Goal: Task Accomplishment & Management: Manage account settings

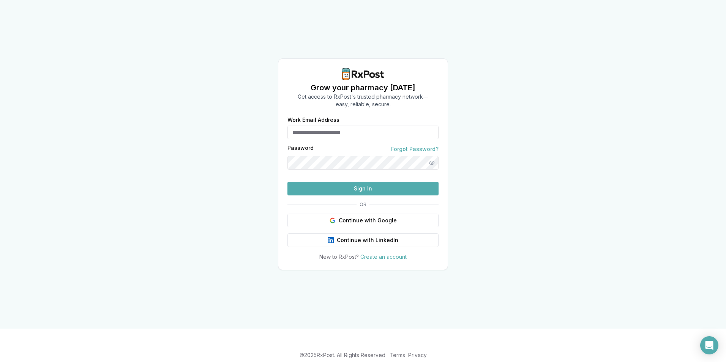
click at [340, 126] on input "Work Email Address" at bounding box center [363, 133] width 151 height 14
type input "**********"
click at [372, 196] on button "Sign In" at bounding box center [363, 189] width 151 height 14
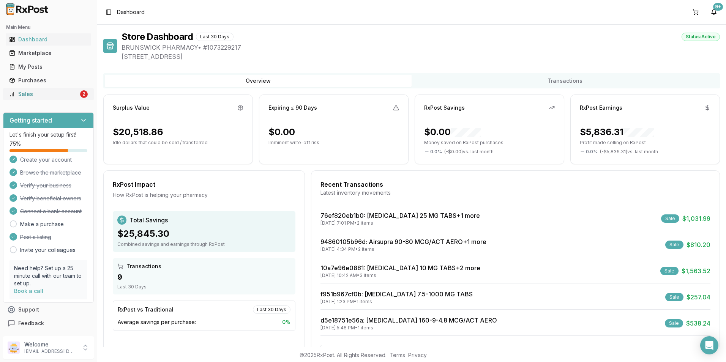
click at [60, 94] on div "Sales" at bounding box center [44, 94] width 70 height 8
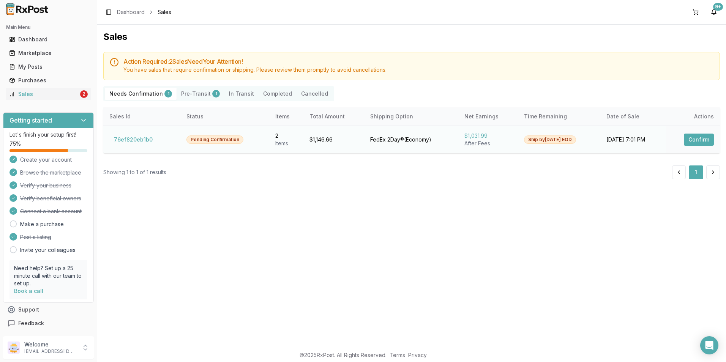
click at [698, 139] on button "Confirm" at bounding box center [699, 140] width 30 height 12
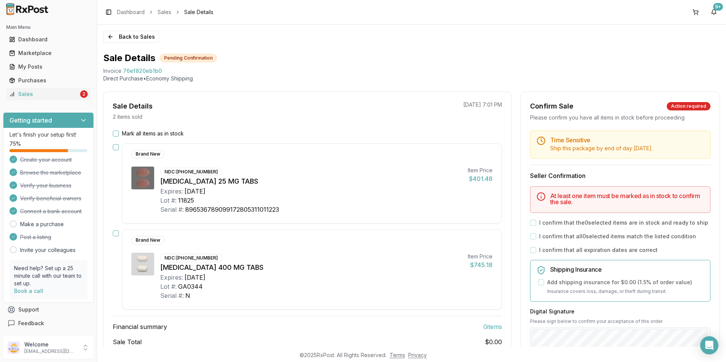
drag, startPoint x: 114, startPoint y: 147, endPoint x: 117, endPoint y: 154, distance: 7.5
click at [114, 148] on button "button" at bounding box center [116, 147] width 6 height 6
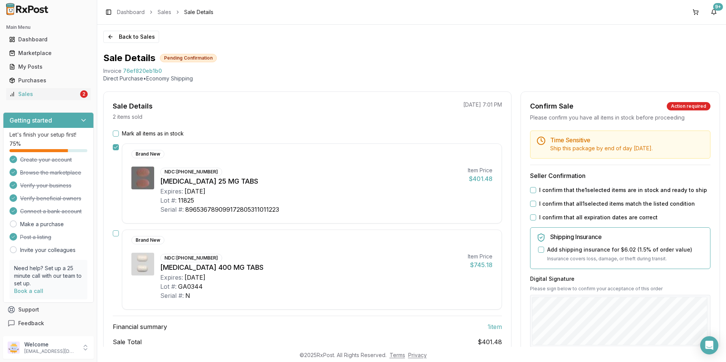
click at [117, 234] on button "button" at bounding box center [116, 234] width 6 height 6
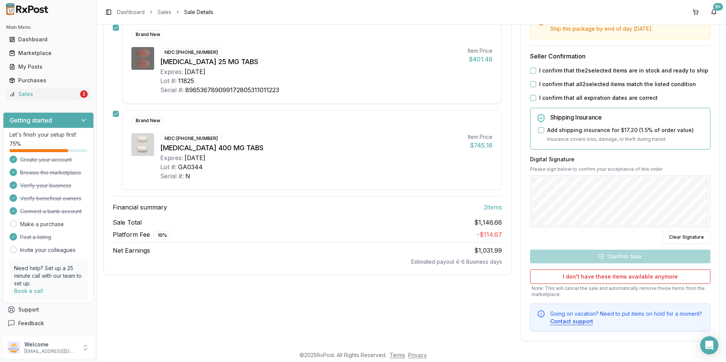
scroll to position [126, 0]
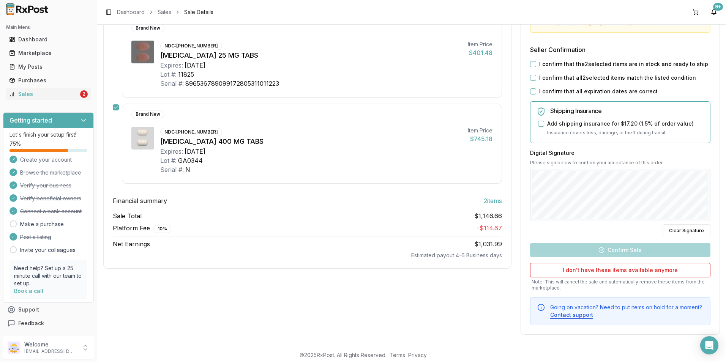
click at [534, 66] on button "I confirm that the 2 selected items are in stock and ready to ship" at bounding box center [533, 64] width 6 height 6
drag, startPoint x: 531, startPoint y: 78, endPoint x: 533, endPoint y: 85, distance: 7.7
click at [531, 78] on button "I confirm that all 2 selected items match the listed condition" at bounding box center [533, 78] width 6 height 6
drag, startPoint x: 532, startPoint y: 91, endPoint x: 535, endPoint y: 98, distance: 7.3
click at [531, 92] on button "I confirm that all expiration dates are correct" at bounding box center [533, 92] width 6 height 6
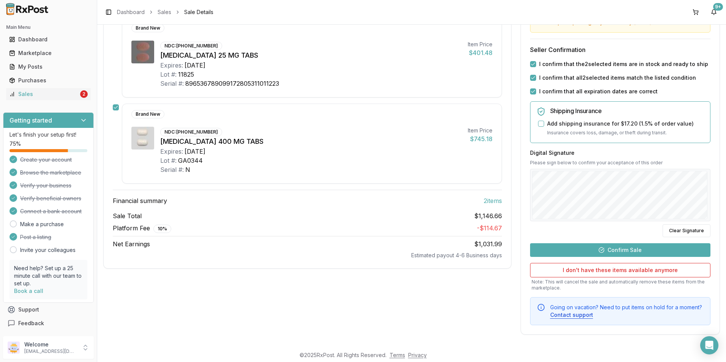
click at [623, 251] on button "Confirm Sale" at bounding box center [620, 251] width 180 height 14
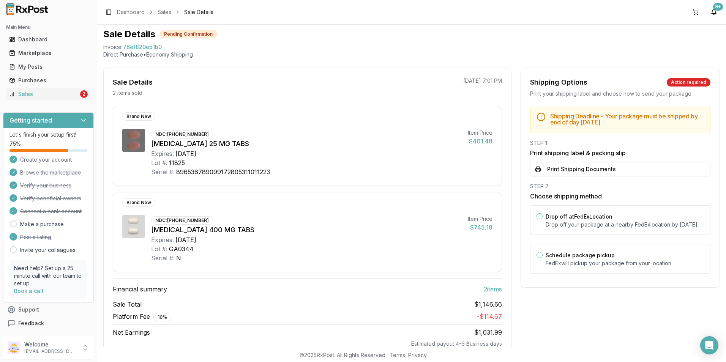
scroll to position [46, 0]
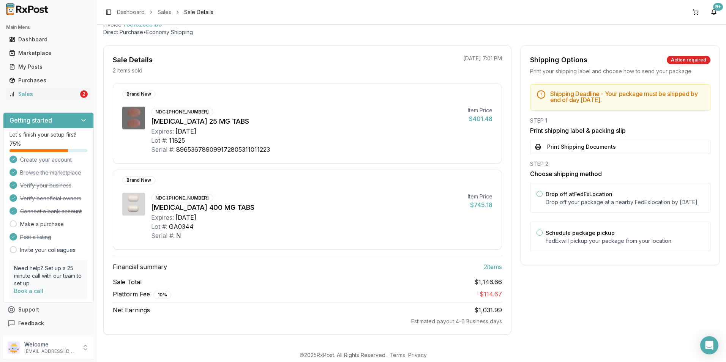
click at [564, 149] on button "Print Shipping Documents" at bounding box center [620, 147] width 180 height 14
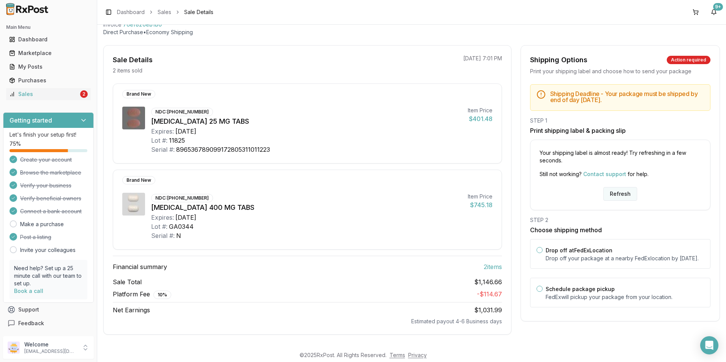
click at [618, 198] on button "Refresh" at bounding box center [621, 194] width 34 height 14
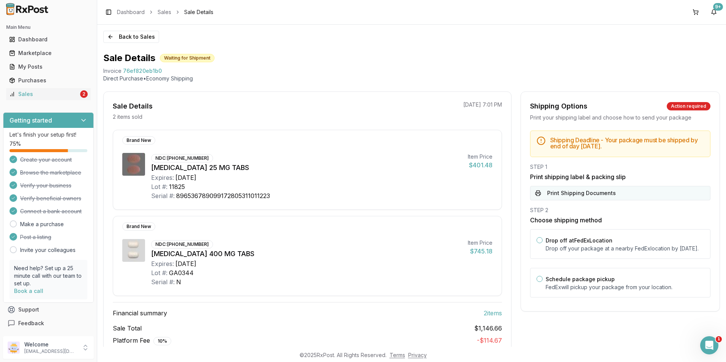
click at [598, 191] on button "Print Shipping Documents" at bounding box center [620, 193] width 180 height 14
click at [62, 350] on p "[EMAIL_ADDRESS][DOMAIN_NAME]" at bounding box center [50, 352] width 53 height 6
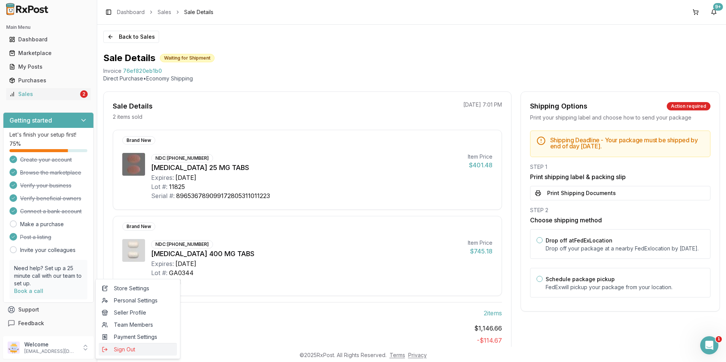
click at [130, 351] on span "Sign Out" at bounding box center [138, 350] width 72 height 8
